Goal: Task Accomplishment & Management: Use online tool/utility

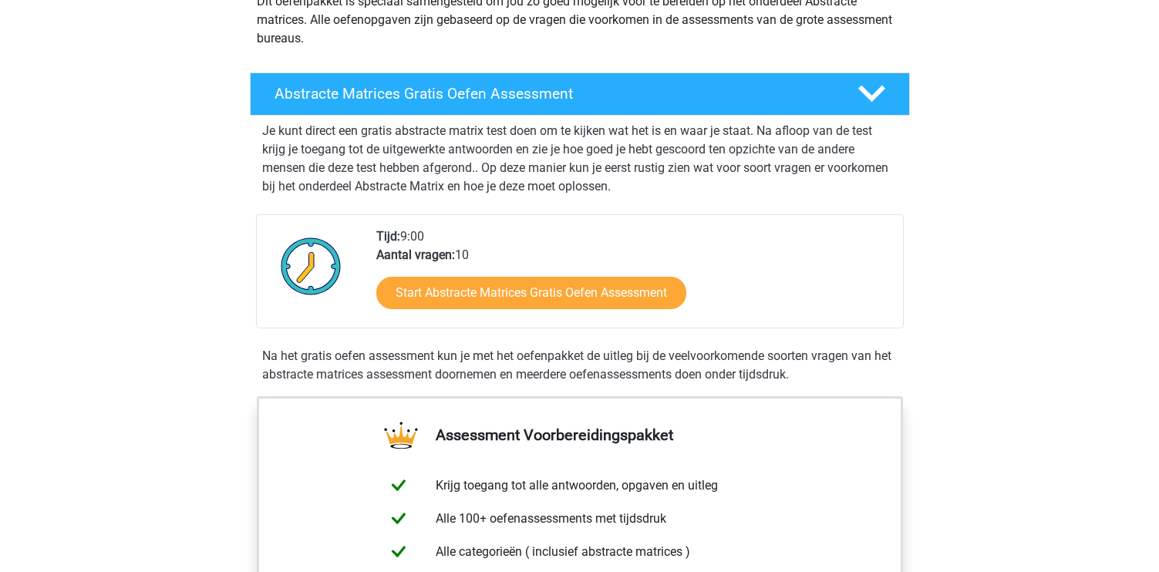
scroll to position [208, 0]
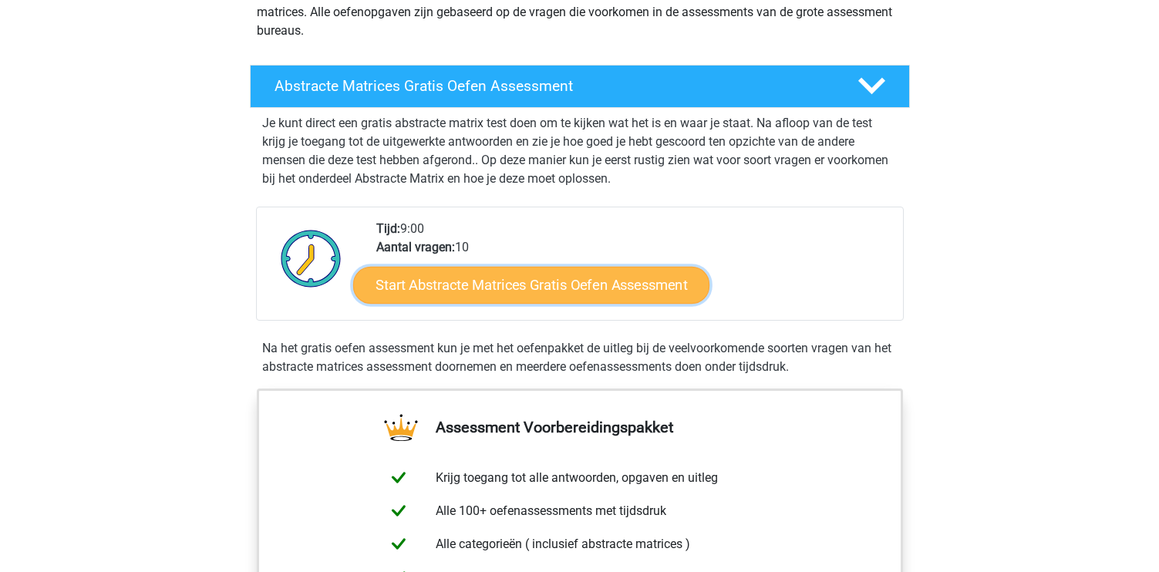
click at [579, 289] on link "Start Abstracte Matrices Gratis Oefen Assessment" at bounding box center [531, 284] width 356 height 37
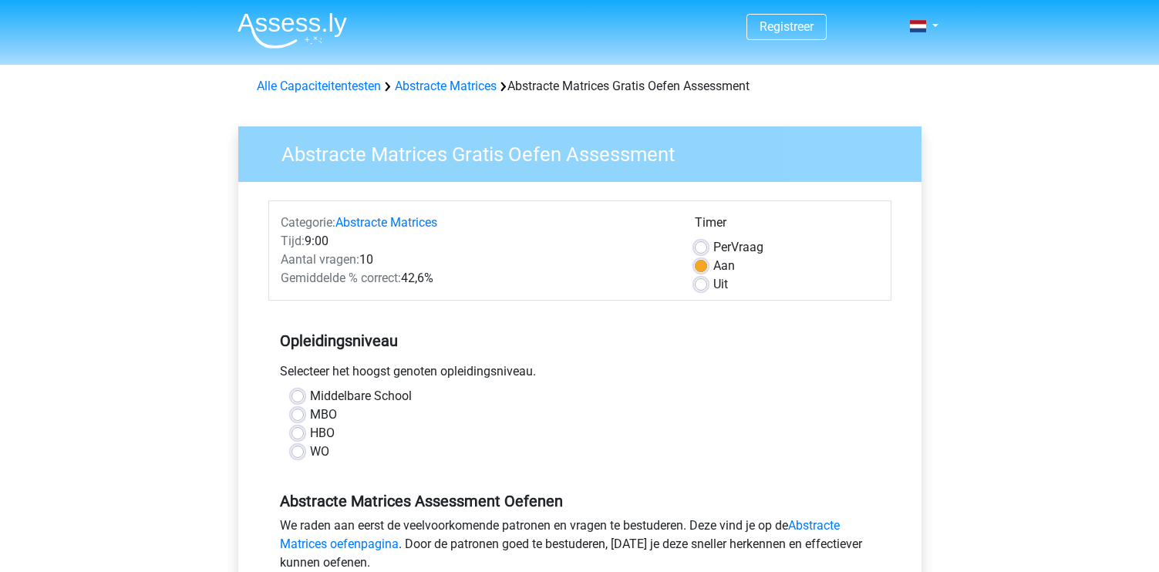
click at [310, 450] on label "WO" at bounding box center [319, 452] width 19 height 19
click at [299, 450] on input "WO" at bounding box center [298, 450] width 12 height 15
radio input "true"
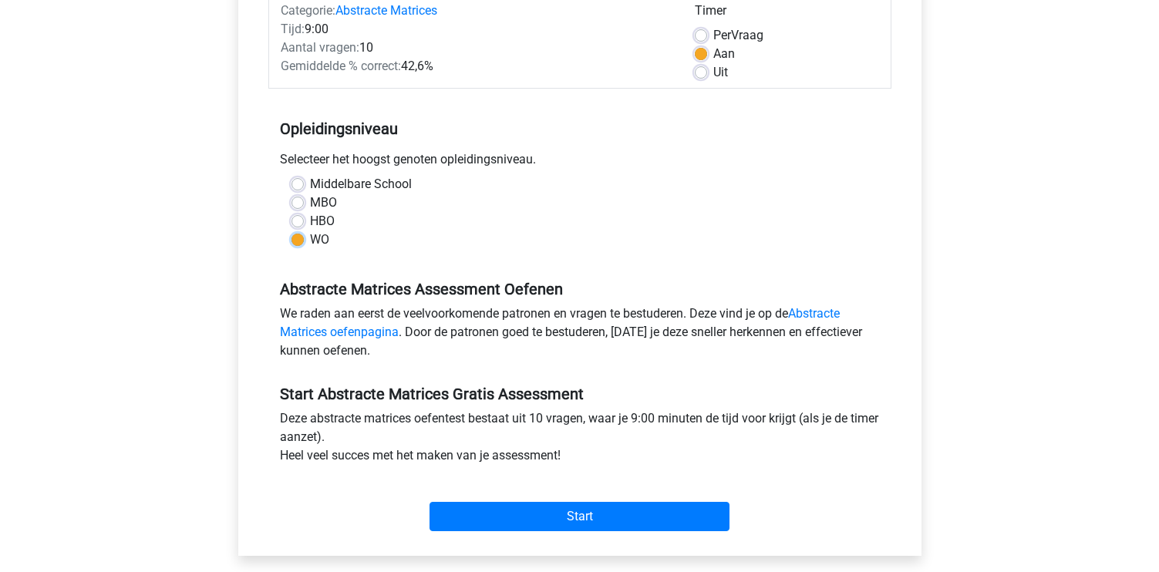
scroll to position [215, 0]
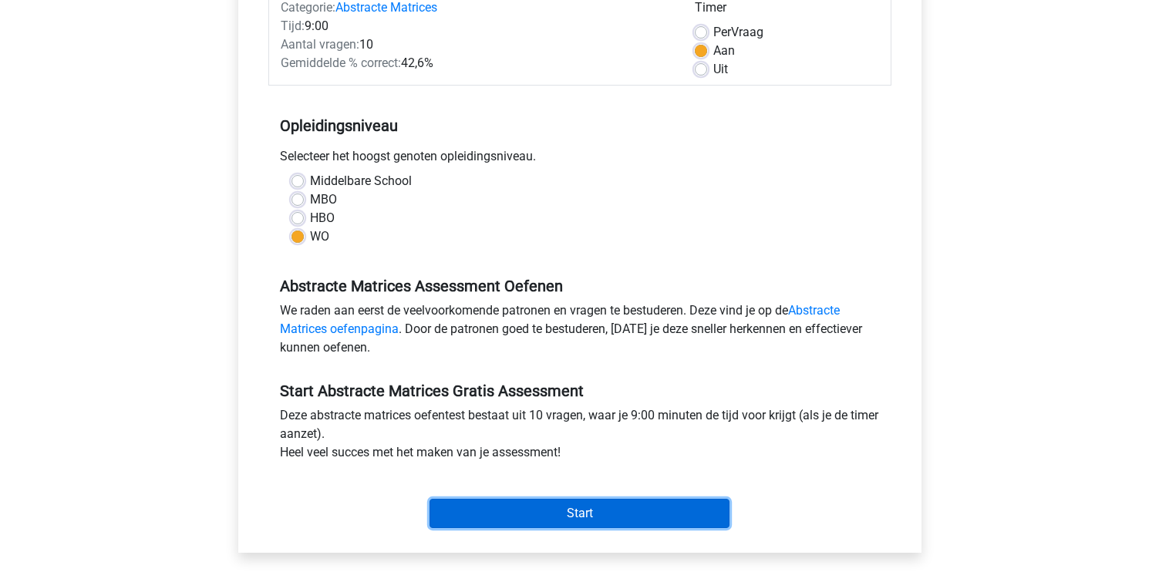
click at [582, 511] on input "Start" at bounding box center [580, 513] width 300 height 29
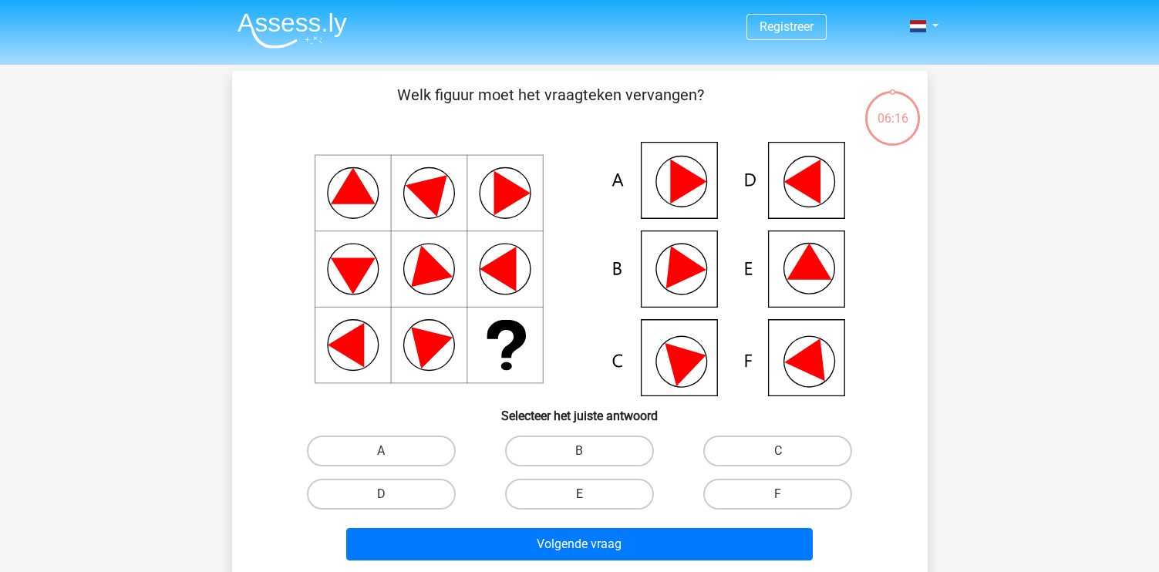
click at [586, 488] on label "E" at bounding box center [579, 494] width 149 height 31
click at [586, 494] on input "E" at bounding box center [584, 499] width 10 height 10
radio input "true"
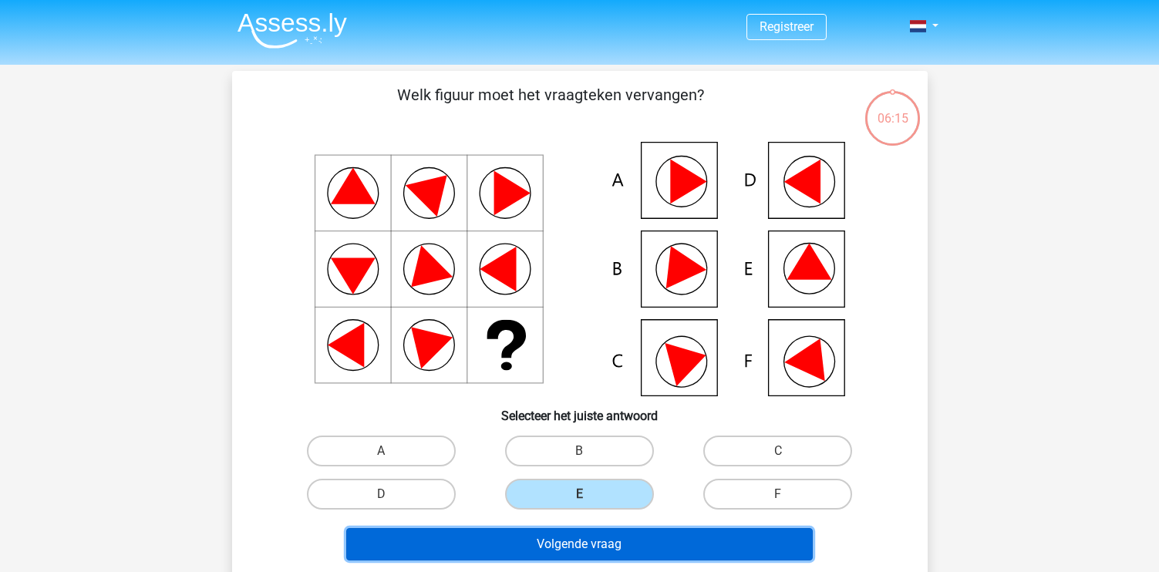
click at [562, 552] on button "Volgende vraag" at bounding box center [579, 544] width 467 height 32
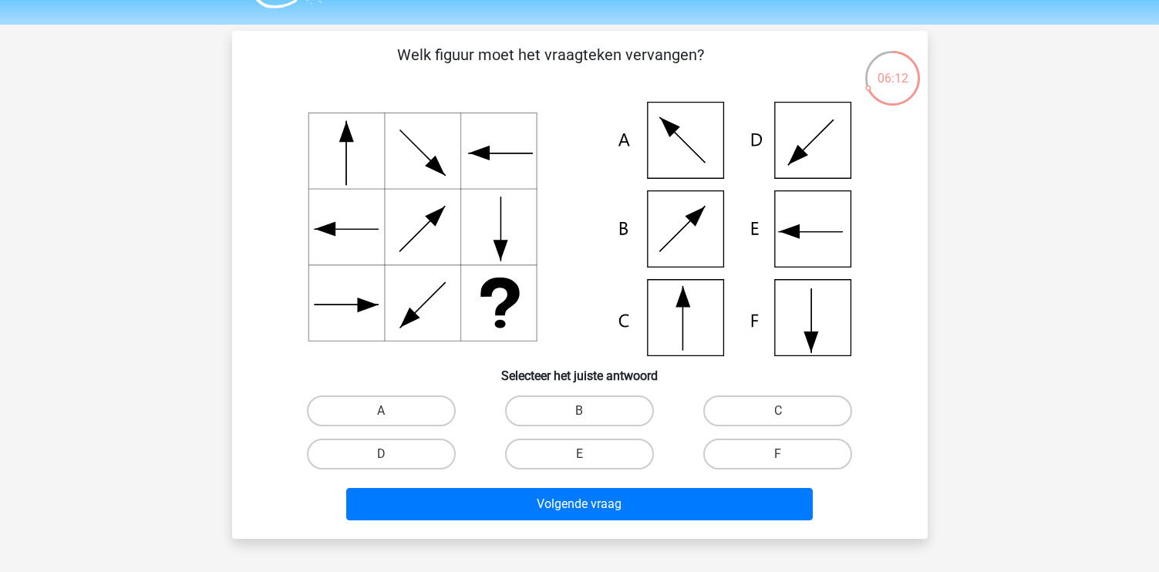
scroll to position [32, 0]
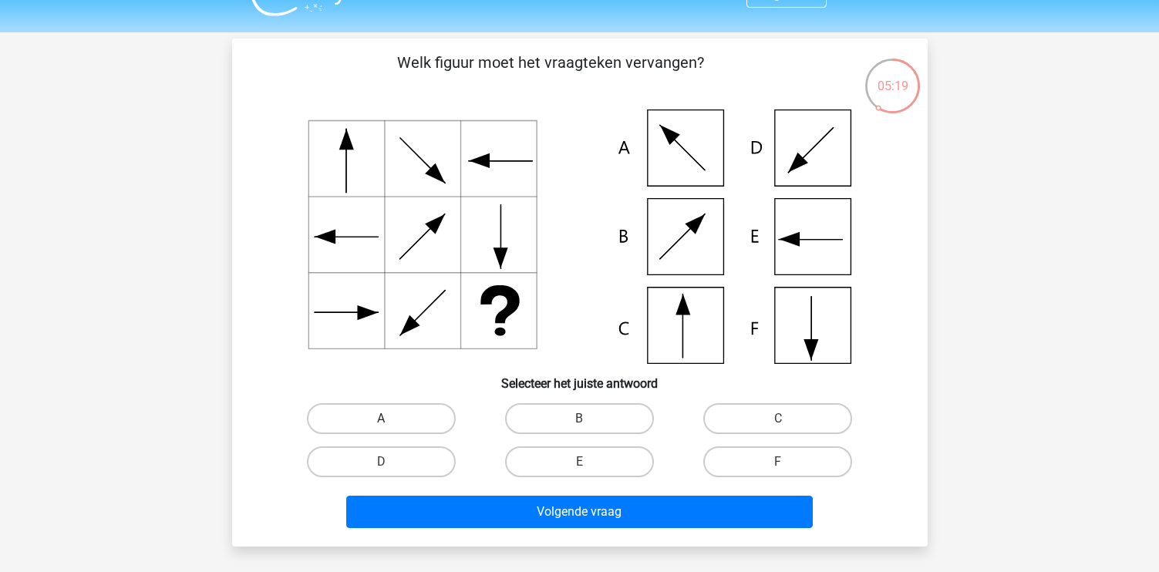
click at [378, 419] on label "A" at bounding box center [381, 418] width 149 height 31
click at [381, 419] on input "A" at bounding box center [386, 424] width 10 height 10
radio input "true"
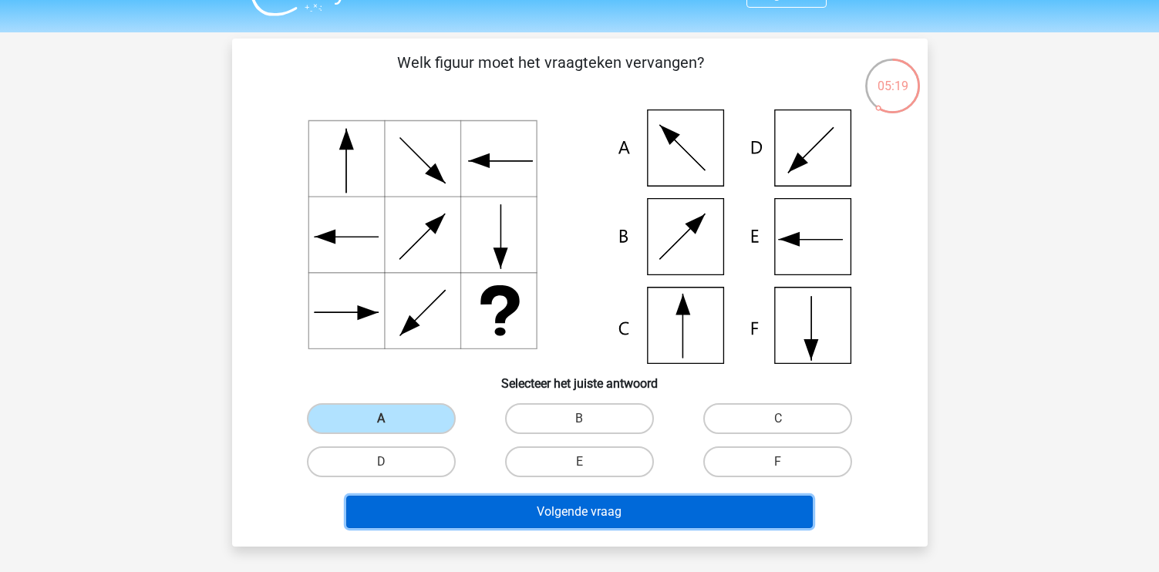
click at [526, 520] on button "Volgende vraag" at bounding box center [579, 512] width 467 height 32
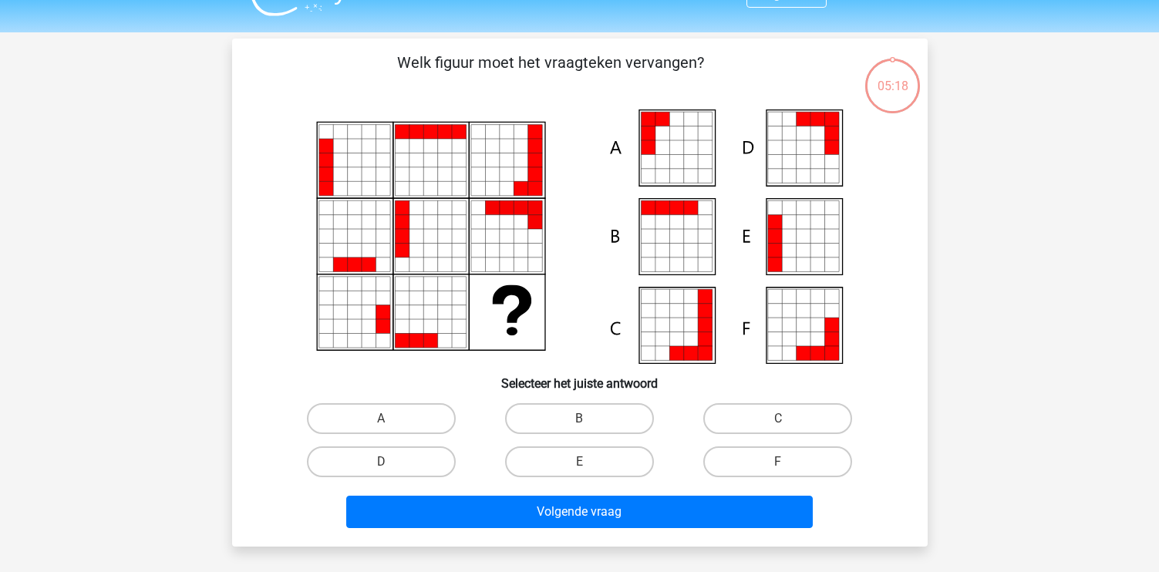
scroll to position [71, 0]
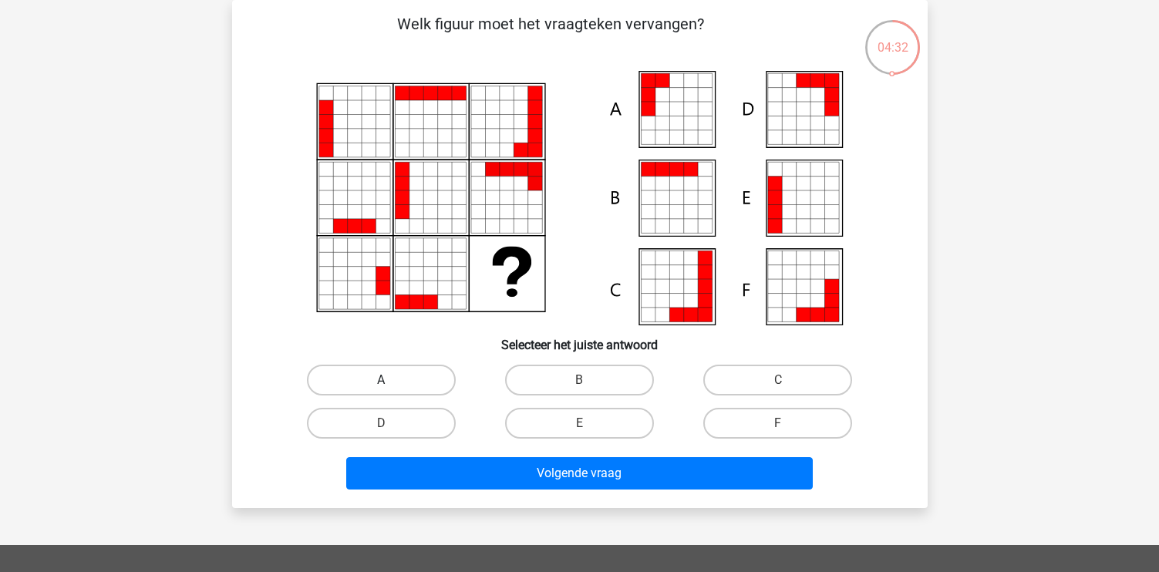
click at [374, 372] on label "A" at bounding box center [381, 380] width 149 height 31
click at [381, 380] on input "A" at bounding box center [386, 385] width 10 height 10
radio input "true"
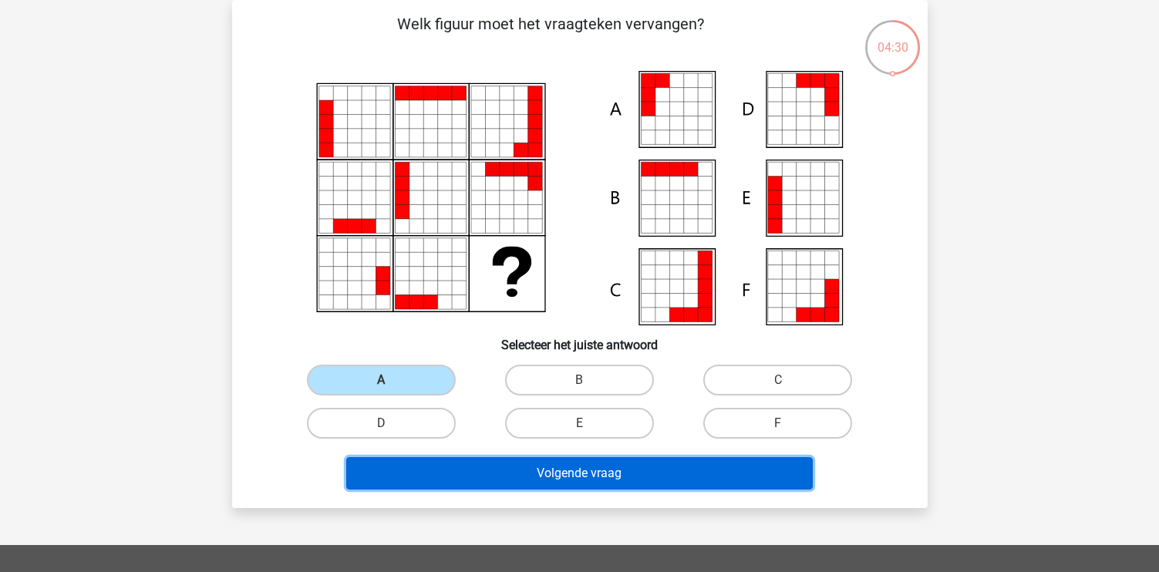
click at [508, 473] on button "Volgende vraag" at bounding box center [579, 473] width 467 height 32
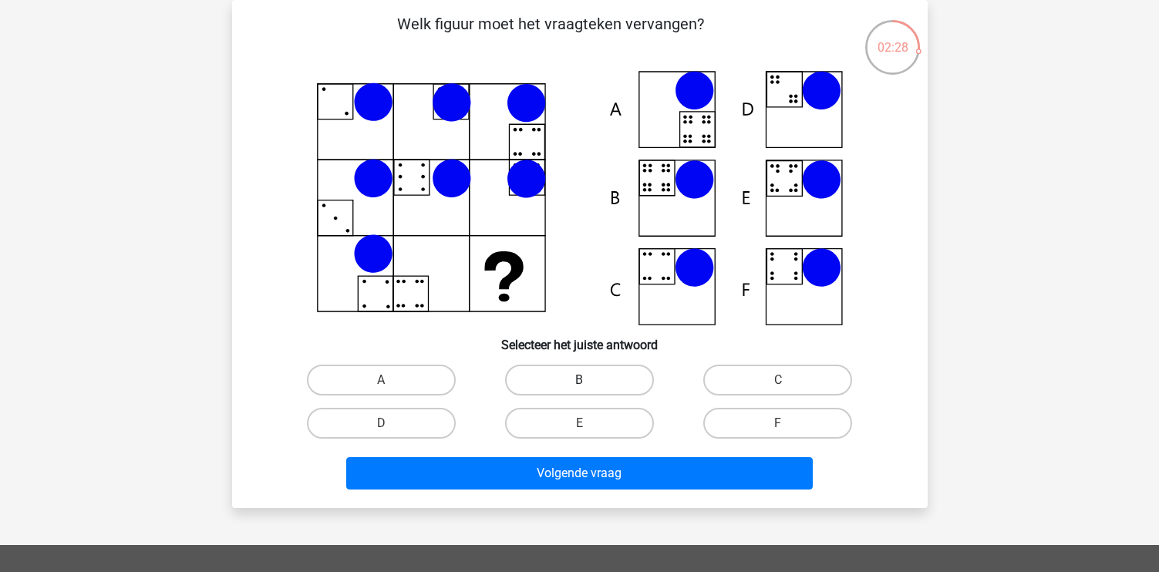
click at [572, 386] on label "B" at bounding box center [579, 380] width 149 height 31
click at [579, 386] on input "B" at bounding box center [584, 385] width 10 height 10
radio input "true"
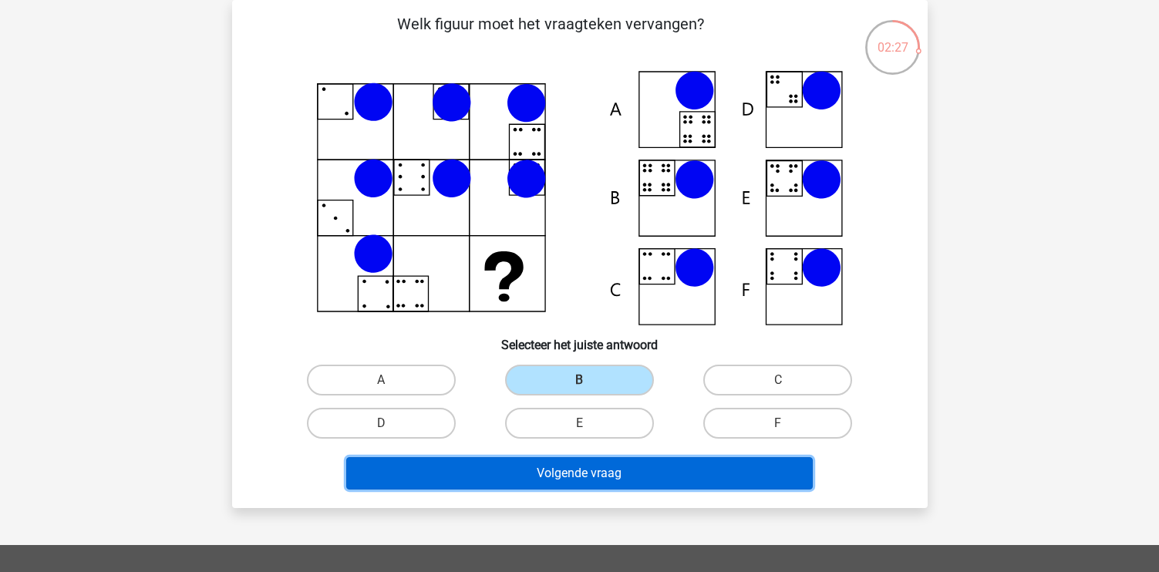
click at [551, 471] on button "Volgende vraag" at bounding box center [579, 473] width 467 height 32
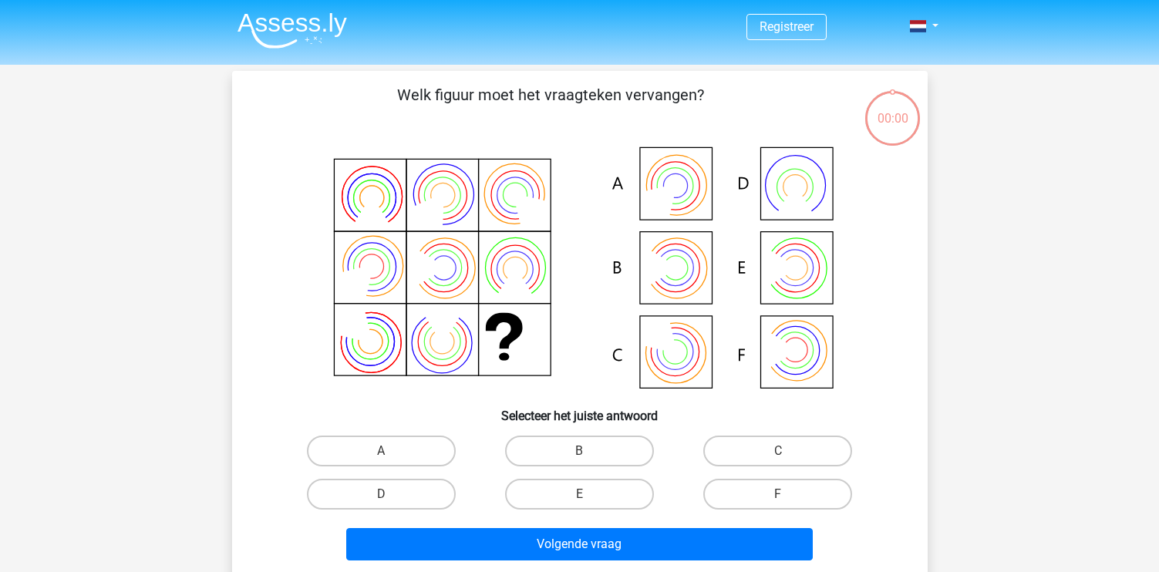
scroll to position [71, 0]
